Goal: Information Seeking & Learning: Compare options

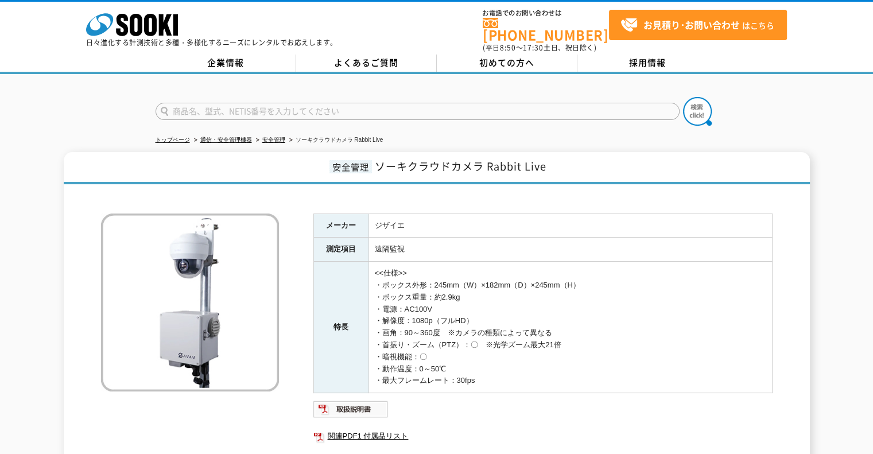
scroll to position [115, 0]
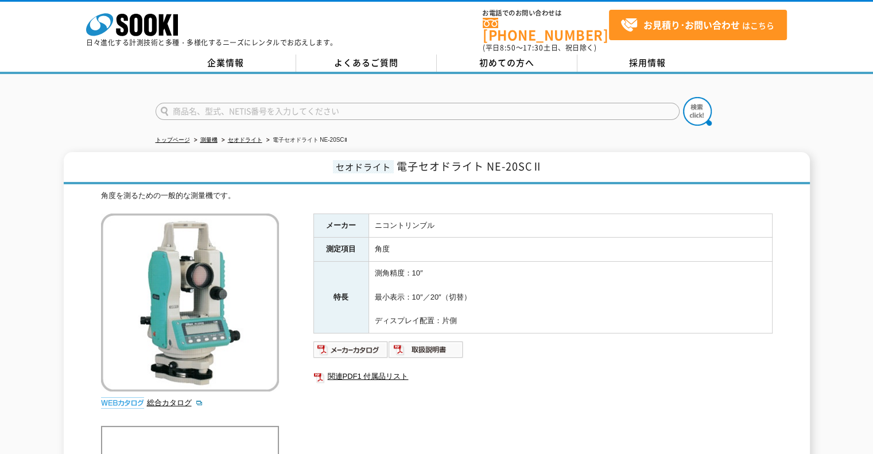
click at [563, 162] on h1 "セオドライト 電子セオドライト NE-20SCⅡ" at bounding box center [437, 168] width 746 height 32
drag, startPoint x: 545, startPoint y: 160, endPoint x: 439, endPoint y: 156, distance: 105.6
click at [440, 156] on h1 "セオドライト 電子セオドライト NE-20SCⅡ" at bounding box center [437, 168] width 746 height 32
click at [564, 155] on h1 "セオドライト 電子セオドライト NE-20SCⅡ" at bounding box center [437, 168] width 746 height 32
click at [557, 156] on h1 "セオドライト 電子セオドライト NE-20SCⅡ" at bounding box center [437, 168] width 746 height 32
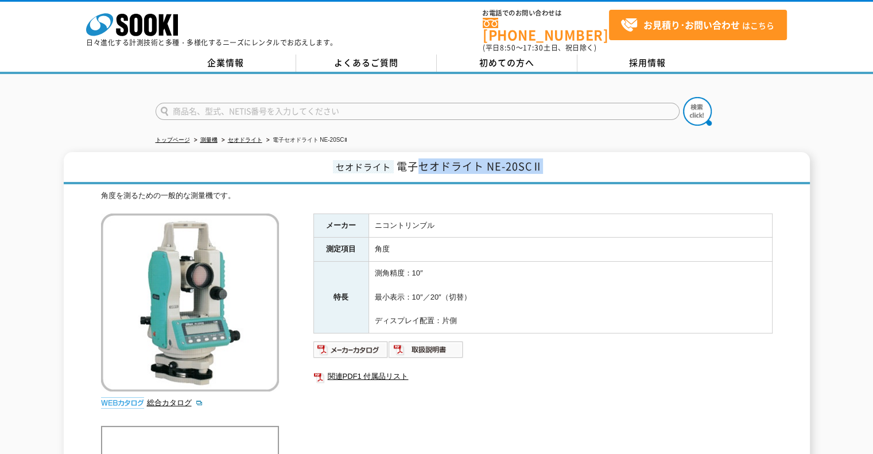
drag, startPoint x: 548, startPoint y: 158, endPoint x: 414, endPoint y: 159, distance: 134.2
click at [414, 159] on h1 "セオドライト 電子セオドライト NE-20SCⅡ" at bounding box center [437, 168] width 746 height 32
click at [636, 363] on ul "関連PDF1 付属品リスト" at bounding box center [542, 376] width 459 height 26
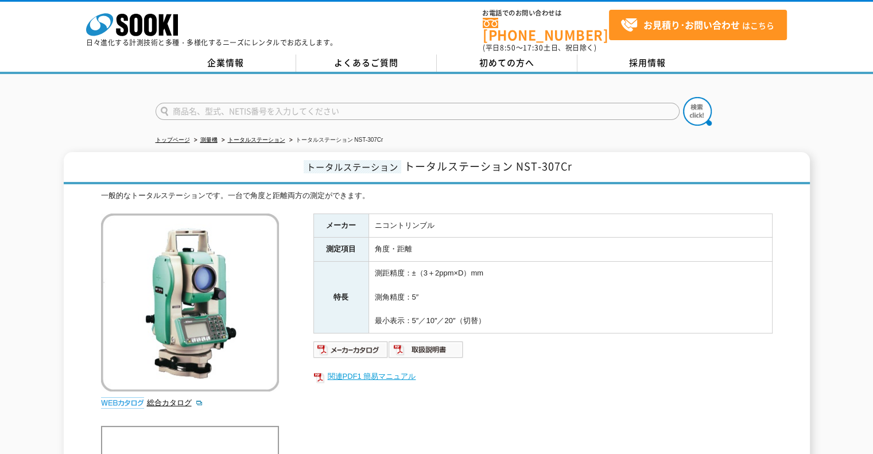
drag, startPoint x: 515, startPoint y: 365, endPoint x: 511, endPoint y: 360, distance: 7.0
click at [515, 369] on link "関連PDF1 簡易マニュアル" at bounding box center [542, 376] width 459 height 15
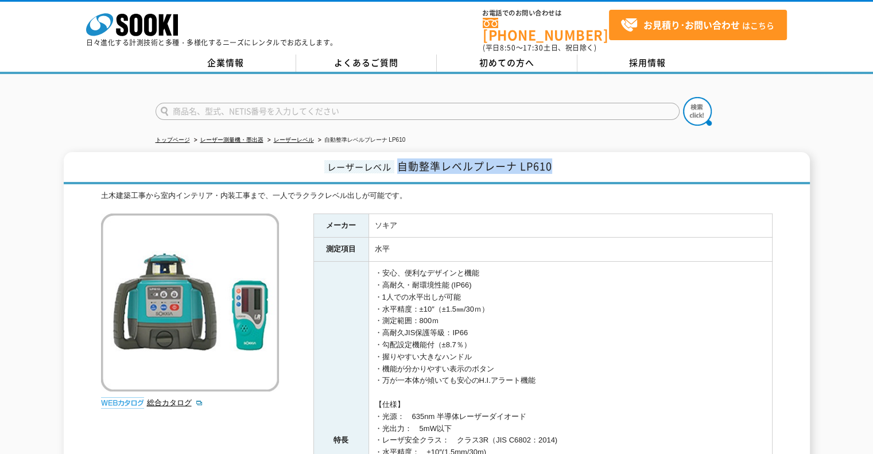
drag, startPoint x: 555, startPoint y: 154, endPoint x: 398, endPoint y: 163, distance: 156.9
click at [398, 163] on h1 "レーザーレベル 自動整準レベルプレーナ LP610" at bounding box center [437, 168] width 746 height 32
copy span "自動整準レベルプレーナ LP610"
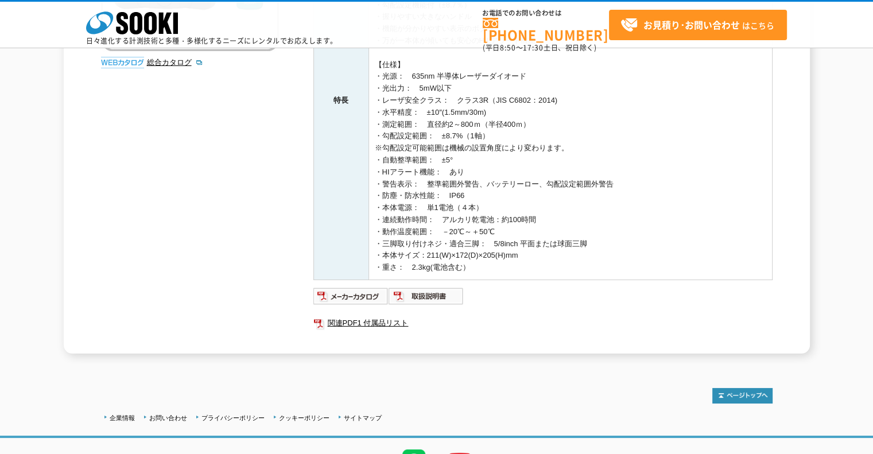
scroll to position [344, 0]
